Goal: Task Accomplishment & Management: Use online tool/utility

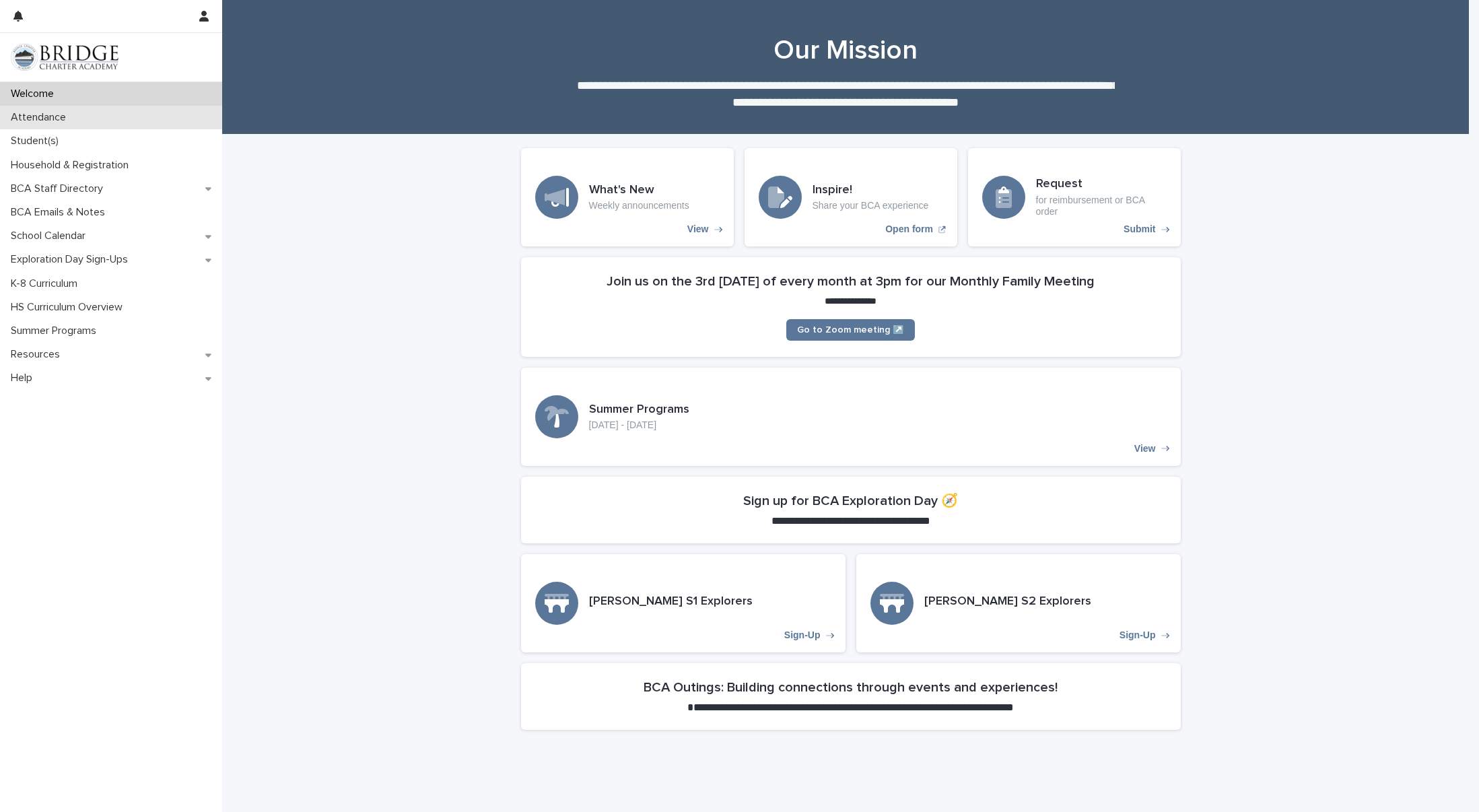
click at [62, 124] on p "Attendance" at bounding box center [41, 117] width 71 height 12
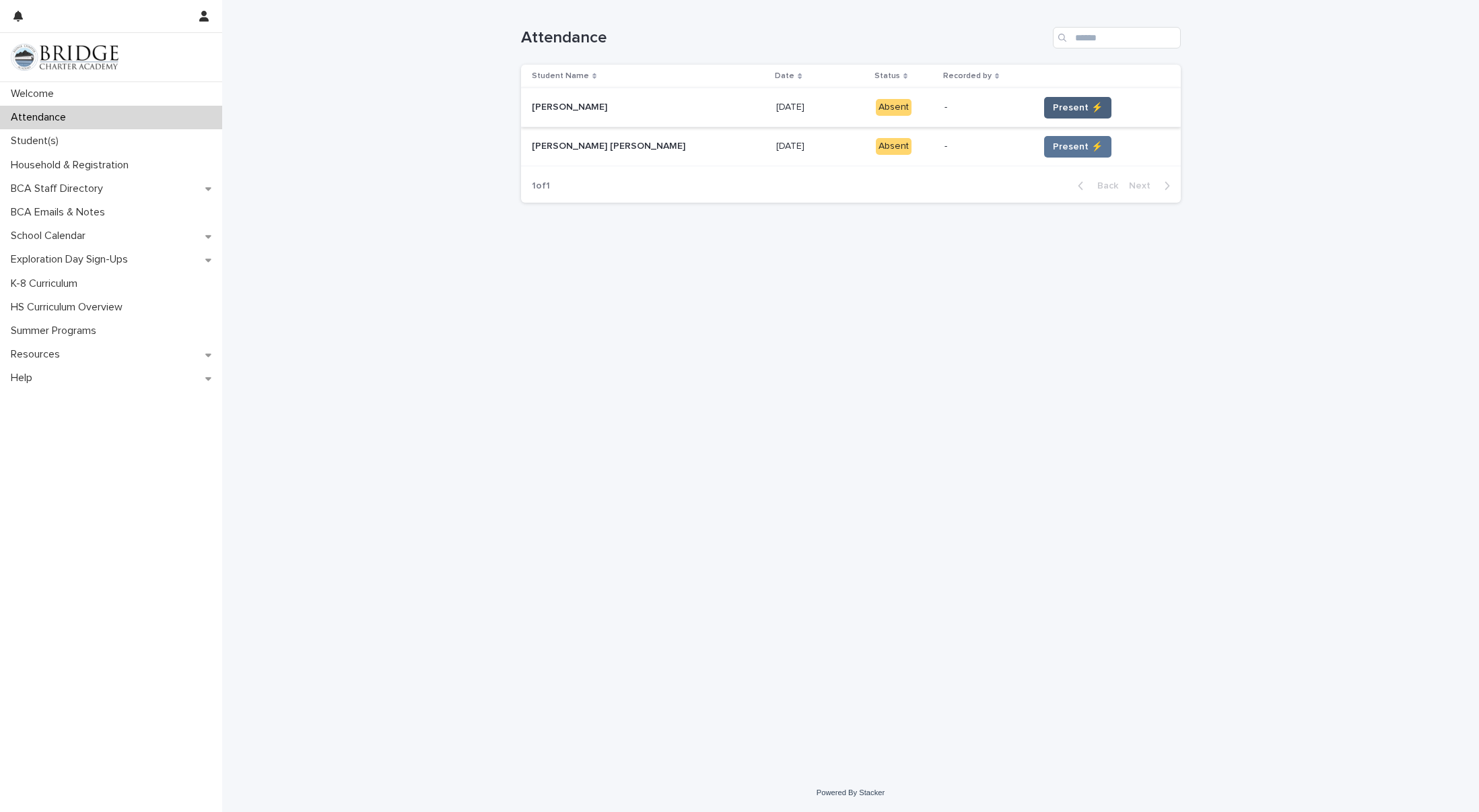
click at [1053, 105] on span "Present ⚡" at bounding box center [1078, 108] width 50 height 13
click at [1053, 145] on span "Present ⚡" at bounding box center [1078, 147] width 50 height 13
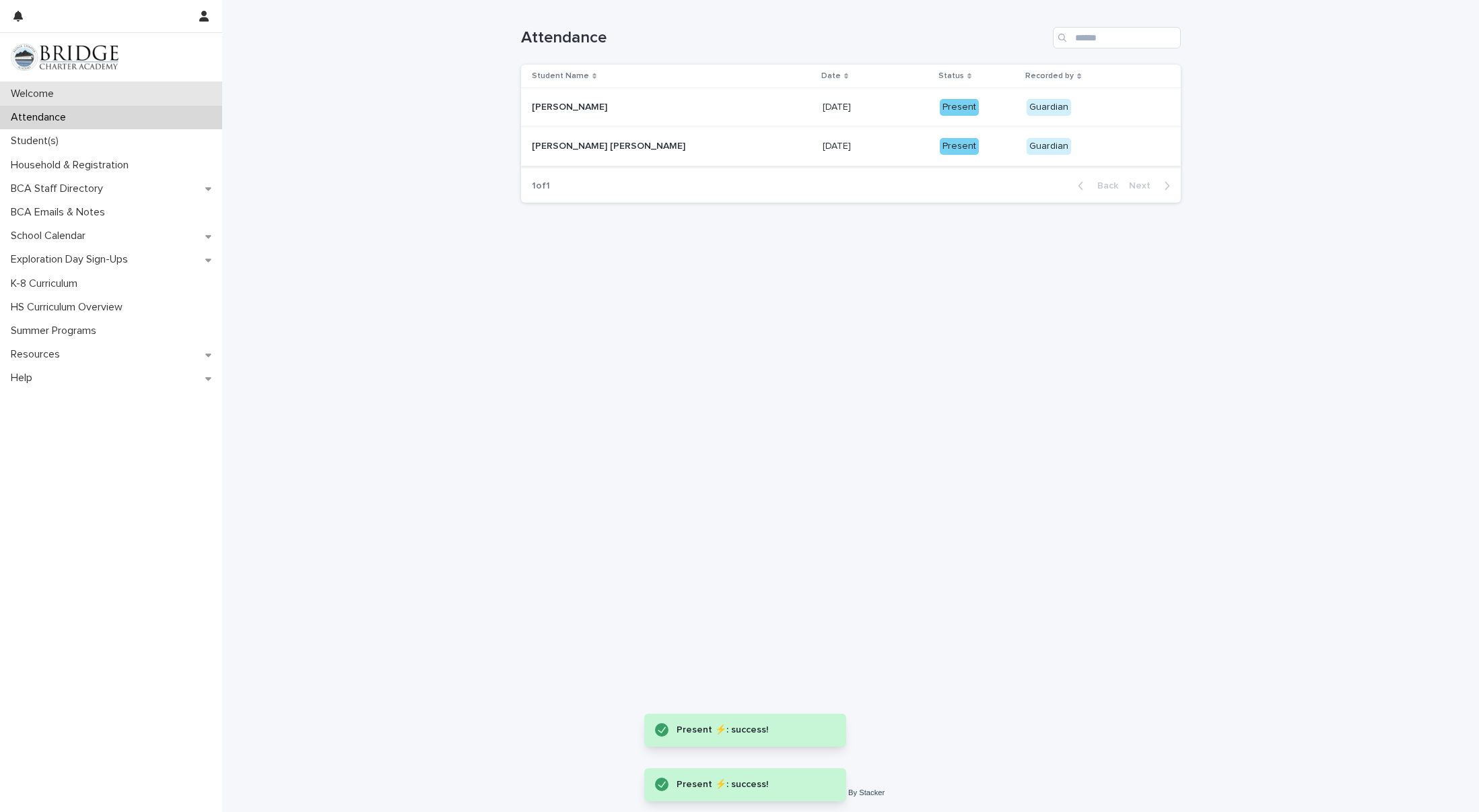
click at [34, 101] on div "Welcome" at bounding box center [111, 94] width 222 height 23
